Goal: Communication & Community: Answer question/provide support

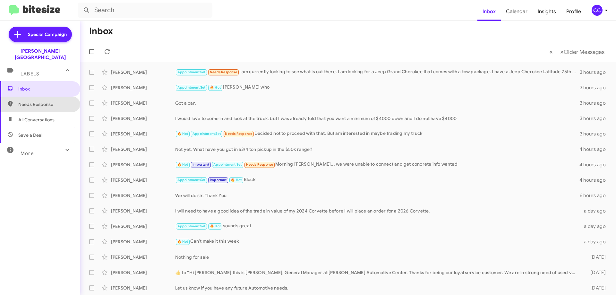
click at [39, 101] on span "Needs Response" at bounding box center [45, 104] width 55 height 6
type input "in:needs-response"
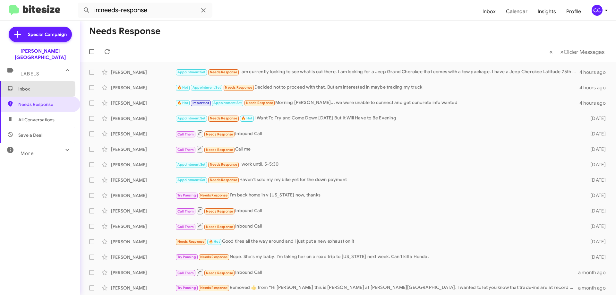
click at [29, 86] on span "Inbox" at bounding box center [45, 89] width 55 height 6
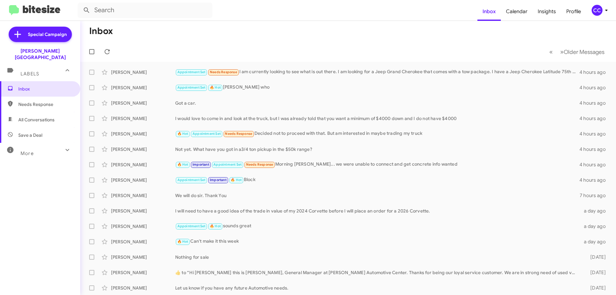
click at [31, 101] on span "Needs Response" at bounding box center [45, 104] width 55 height 6
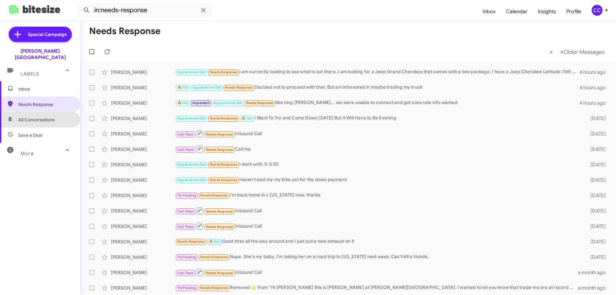
click at [42, 117] on span "All Conversations" at bounding box center [36, 120] width 36 height 6
type input "in:all-conversations"
